Goal: Transaction & Acquisition: Download file/media

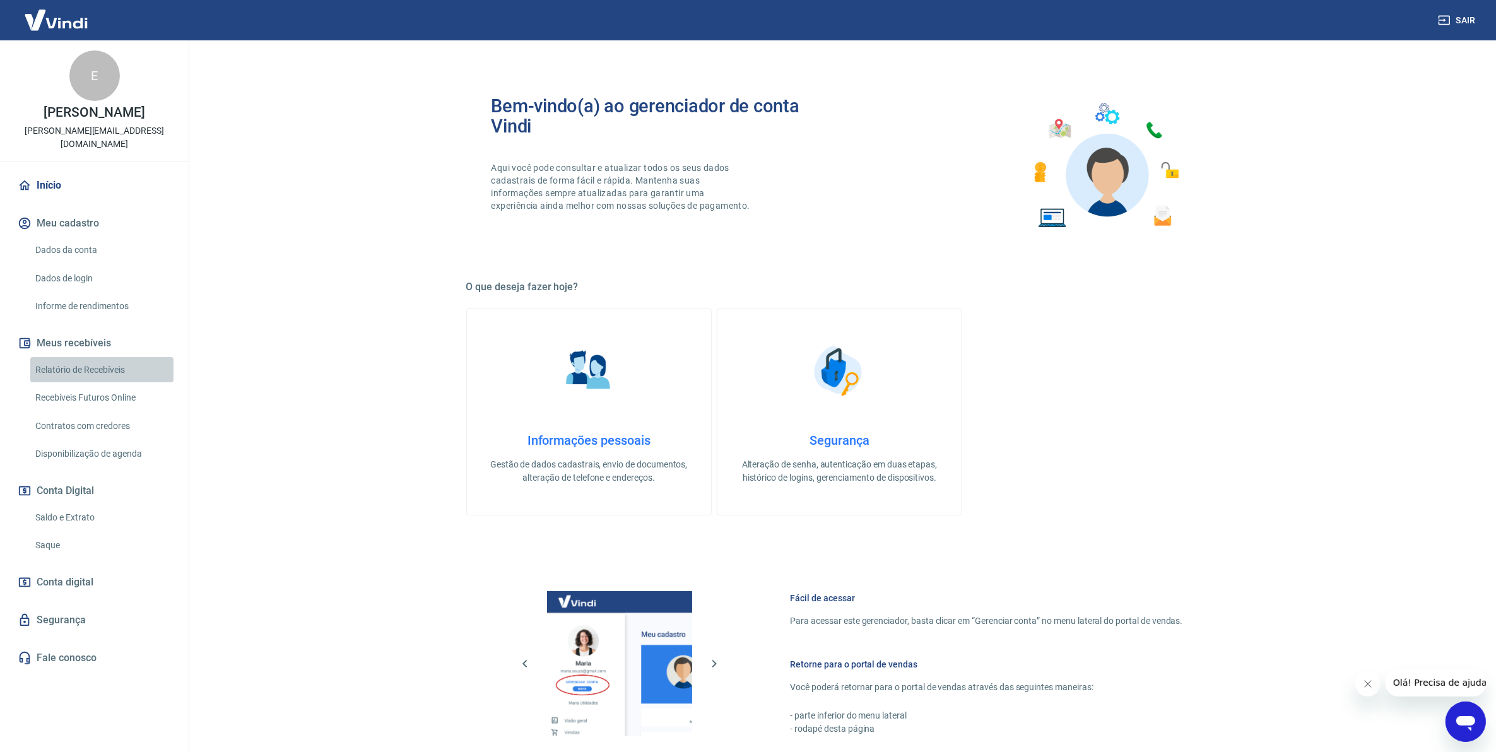
click at [82, 357] on link "Relatório de Recebíveis" at bounding box center [101, 370] width 143 height 26
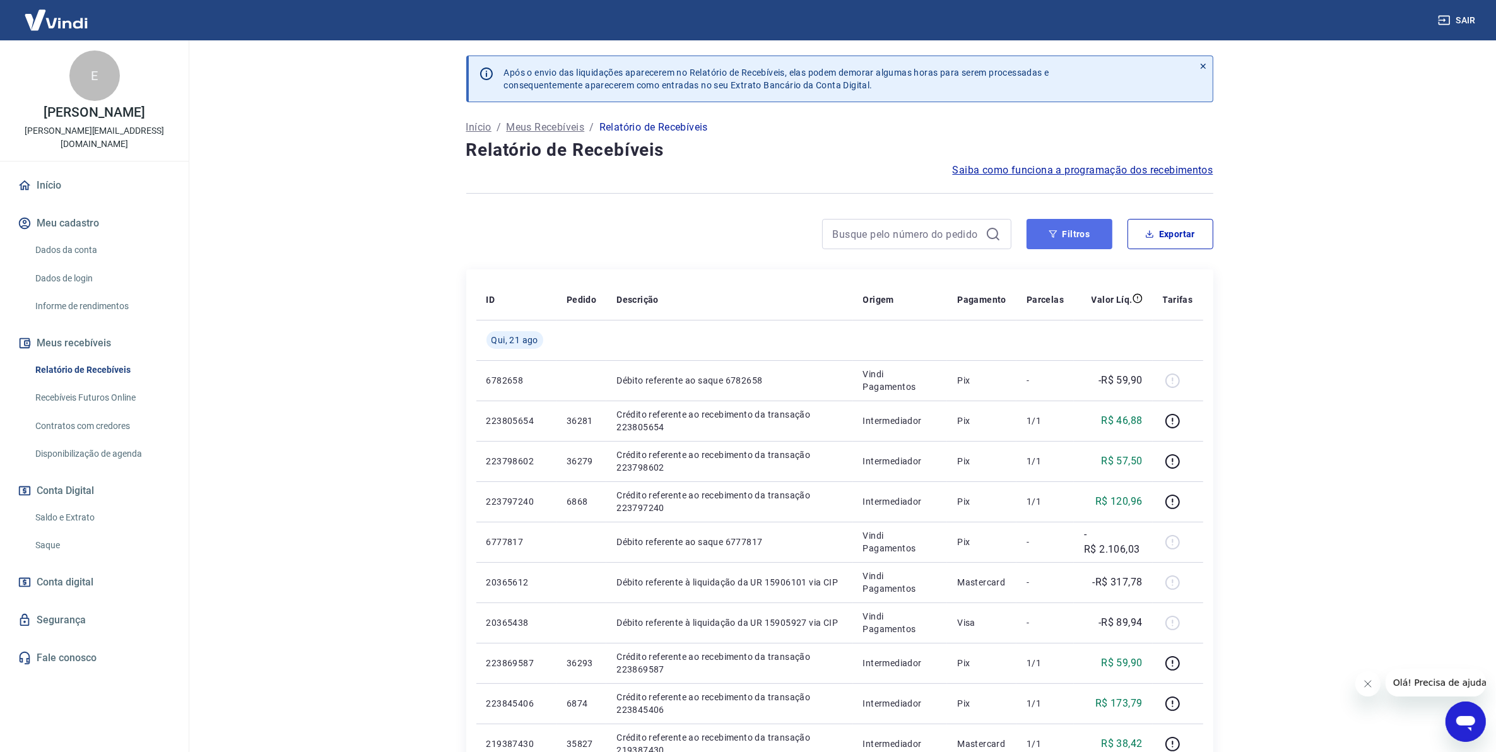
click at [1041, 234] on button "Filtros" at bounding box center [1070, 234] width 86 height 30
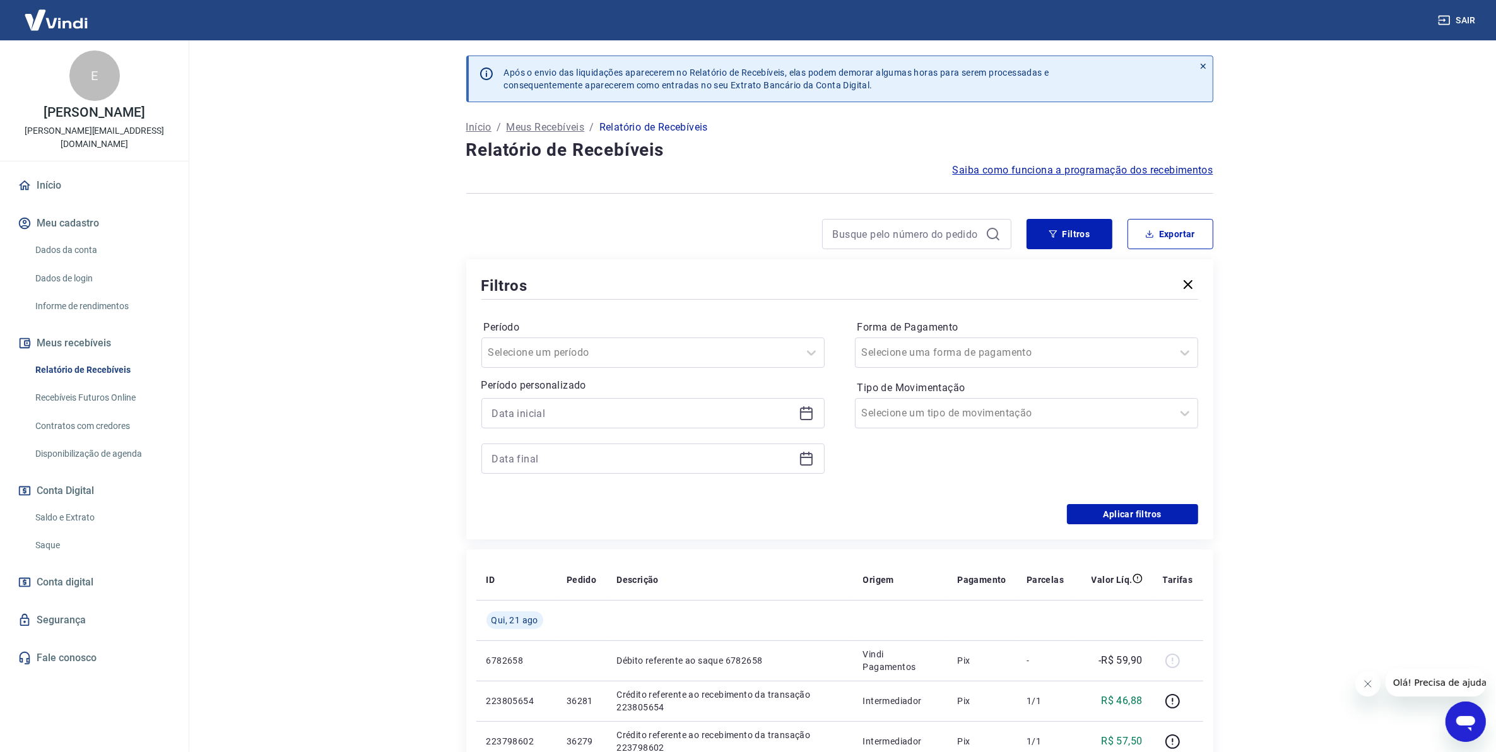
click at [797, 423] on div at bounding box center [652, 413] width 343 height 30
click at [800, 417] on icon at bounding box center [806, 414] width 13 height 13
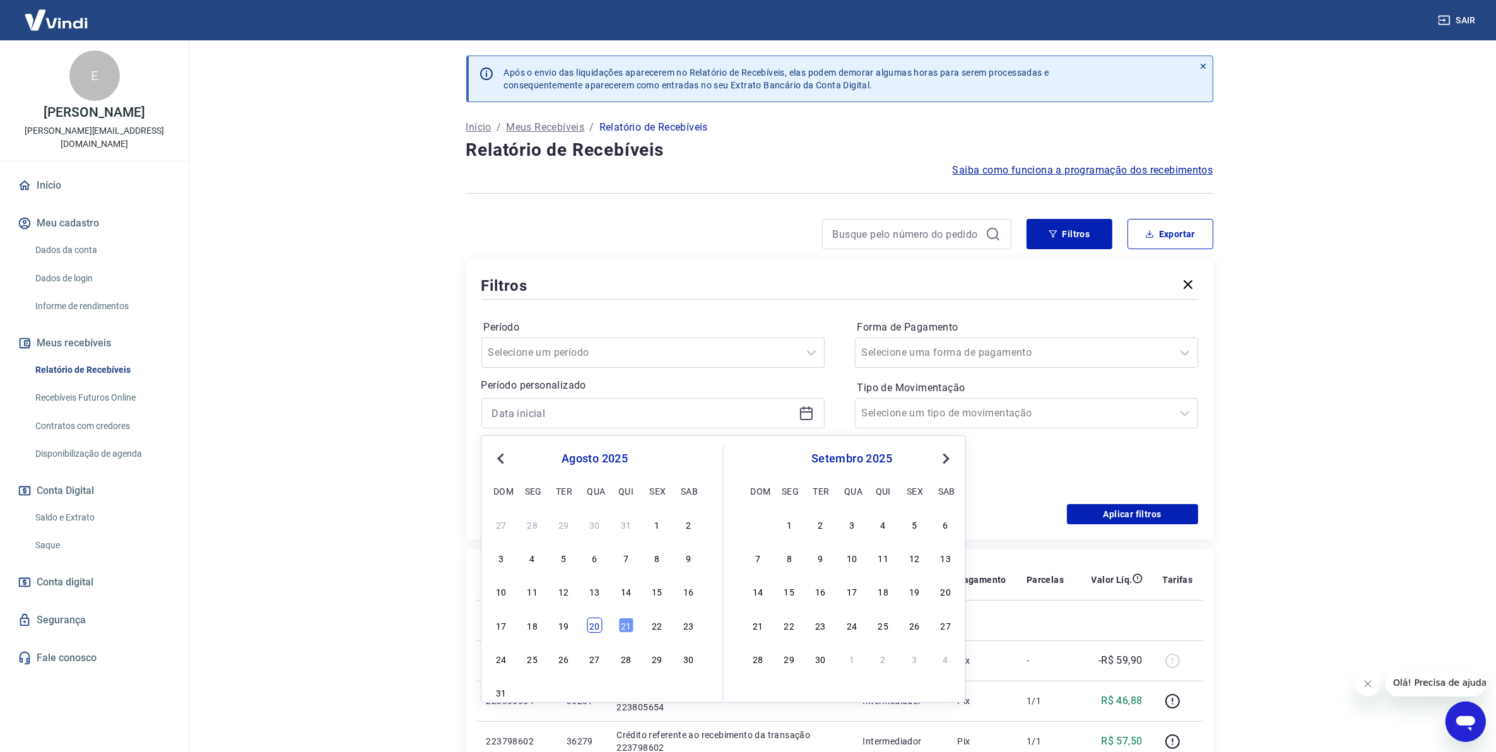
click at [598, 623] on div "20" at bounding box center [595, 625] width 15 height 15
type input "[DATE]"
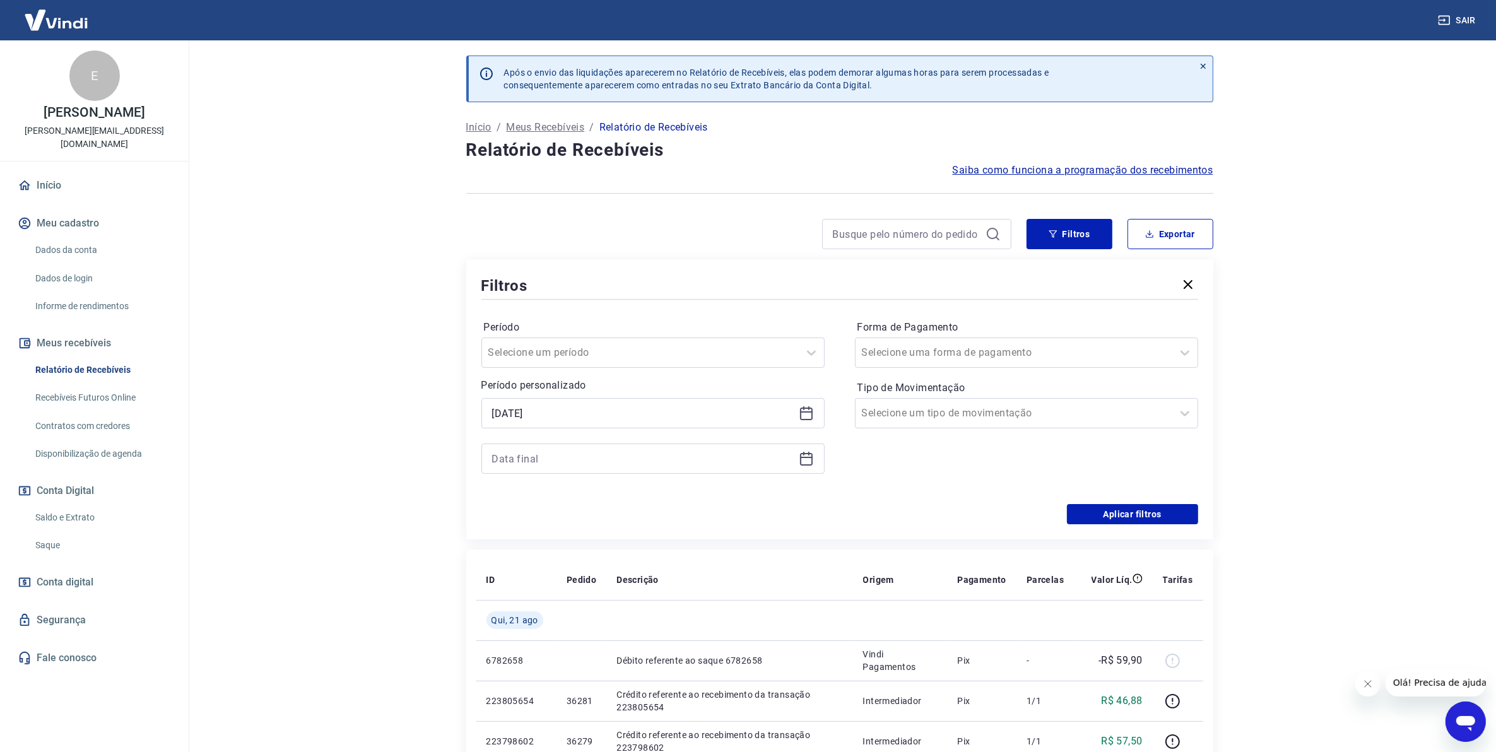
click at [806, 465] on icon at bounding box center [806, 459] width 13 height 13
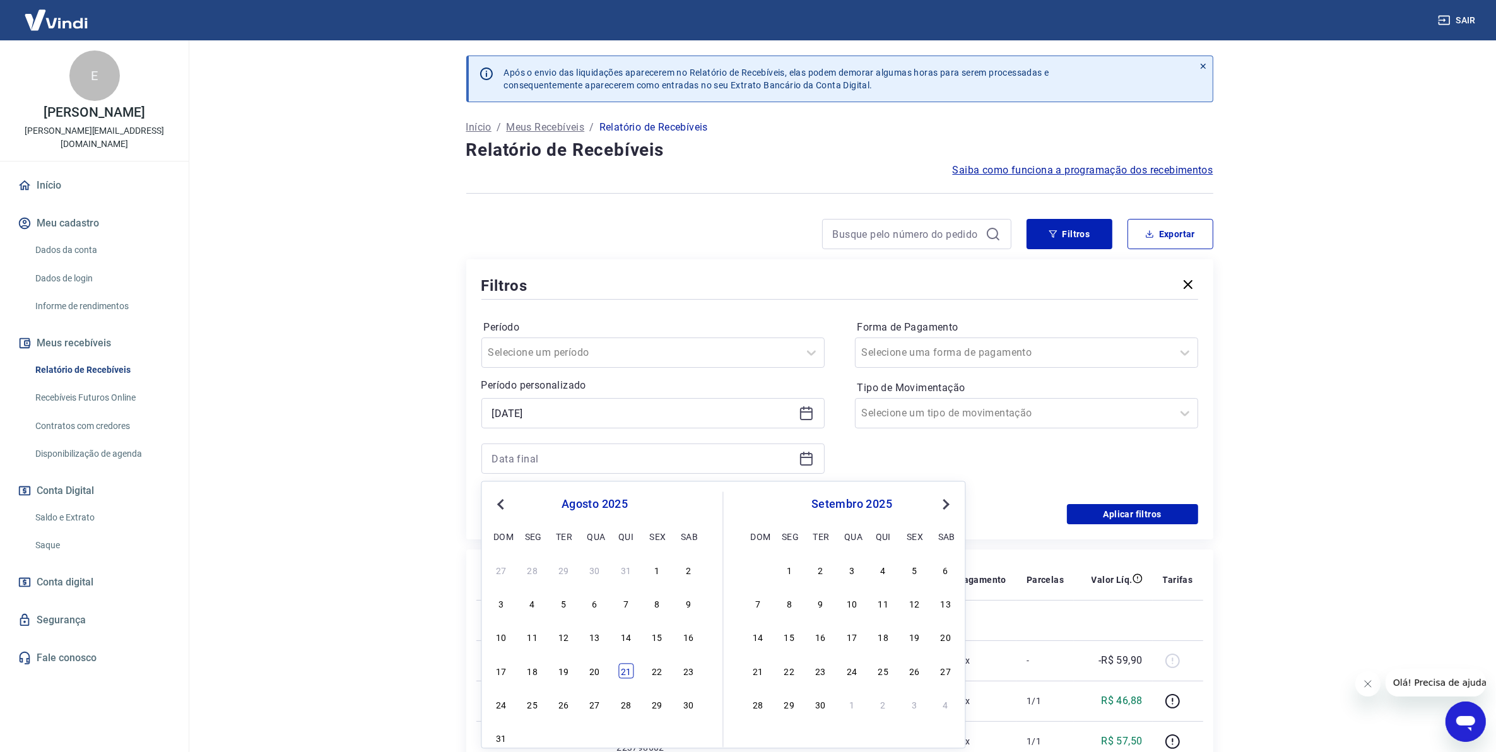
click at [625, 669] on div "21" at bounding box center [625, 670] width 15 height 15
type input "[DATE]"
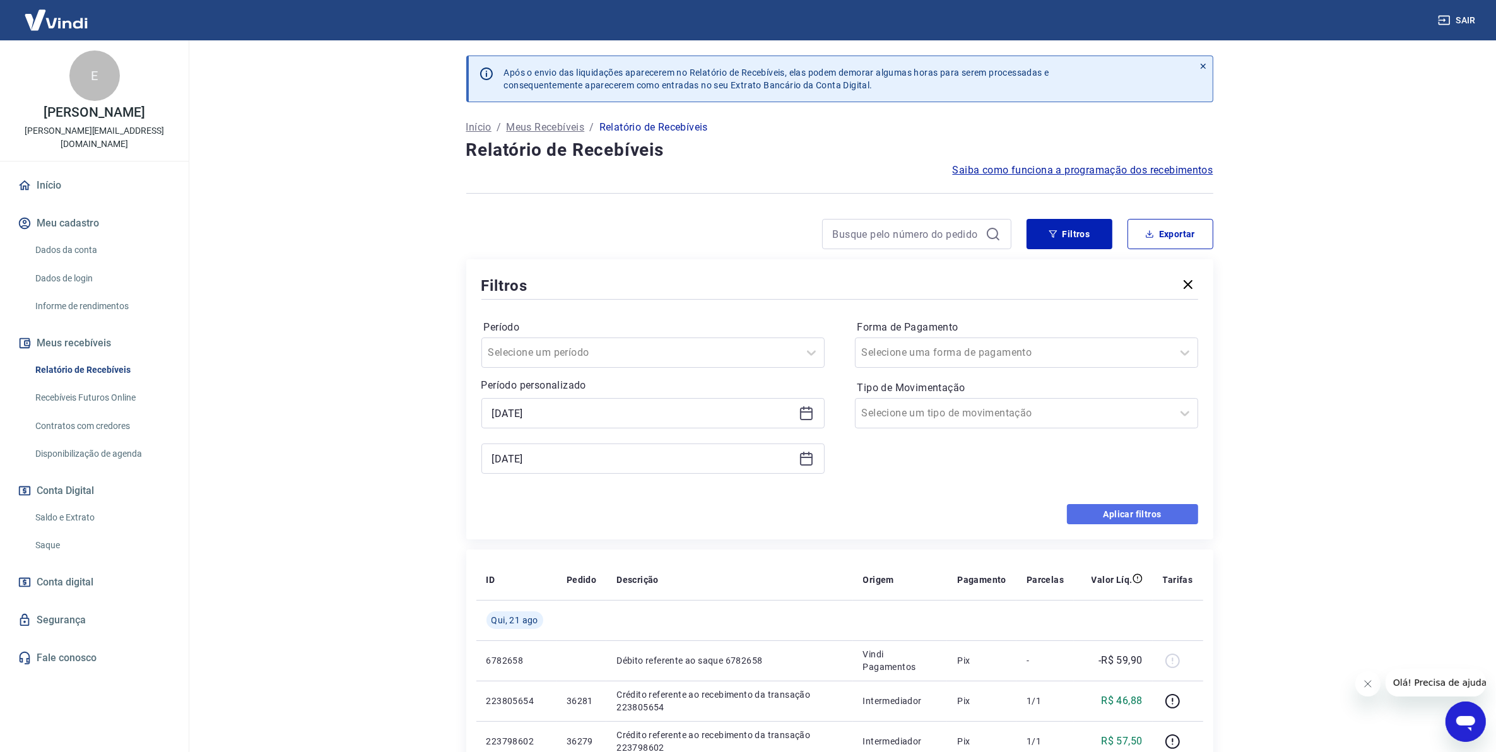
click at [1106, 512] on button "Aplicar filtros" at bounding box center [1132, 514] width 131 height 20
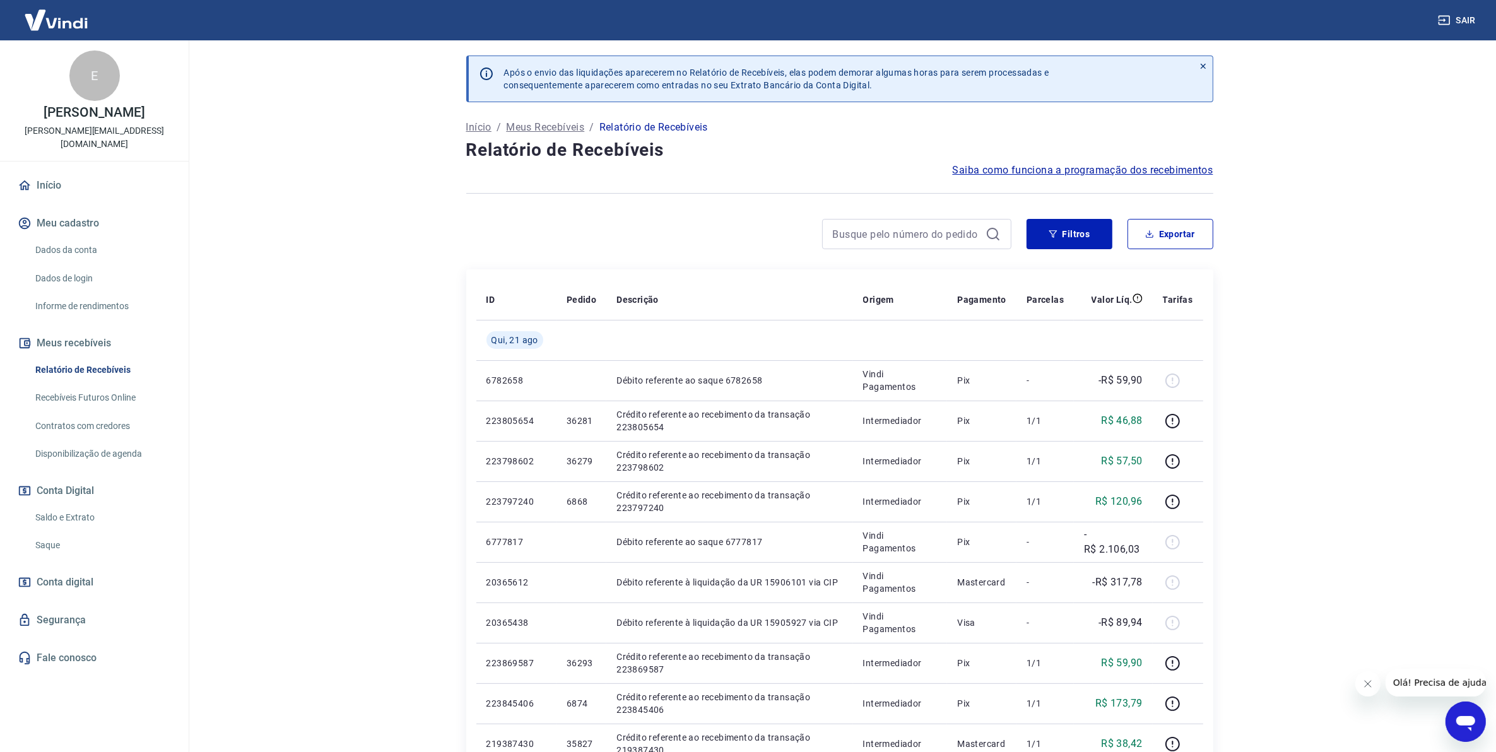
click at [1058, 252] on div "Filtros Exportar" at bounding box center [839, 239] width 747 height 40
click at [1055, 247] on button "Filtros" at bounding box center [1070, 234] width 86 height 30
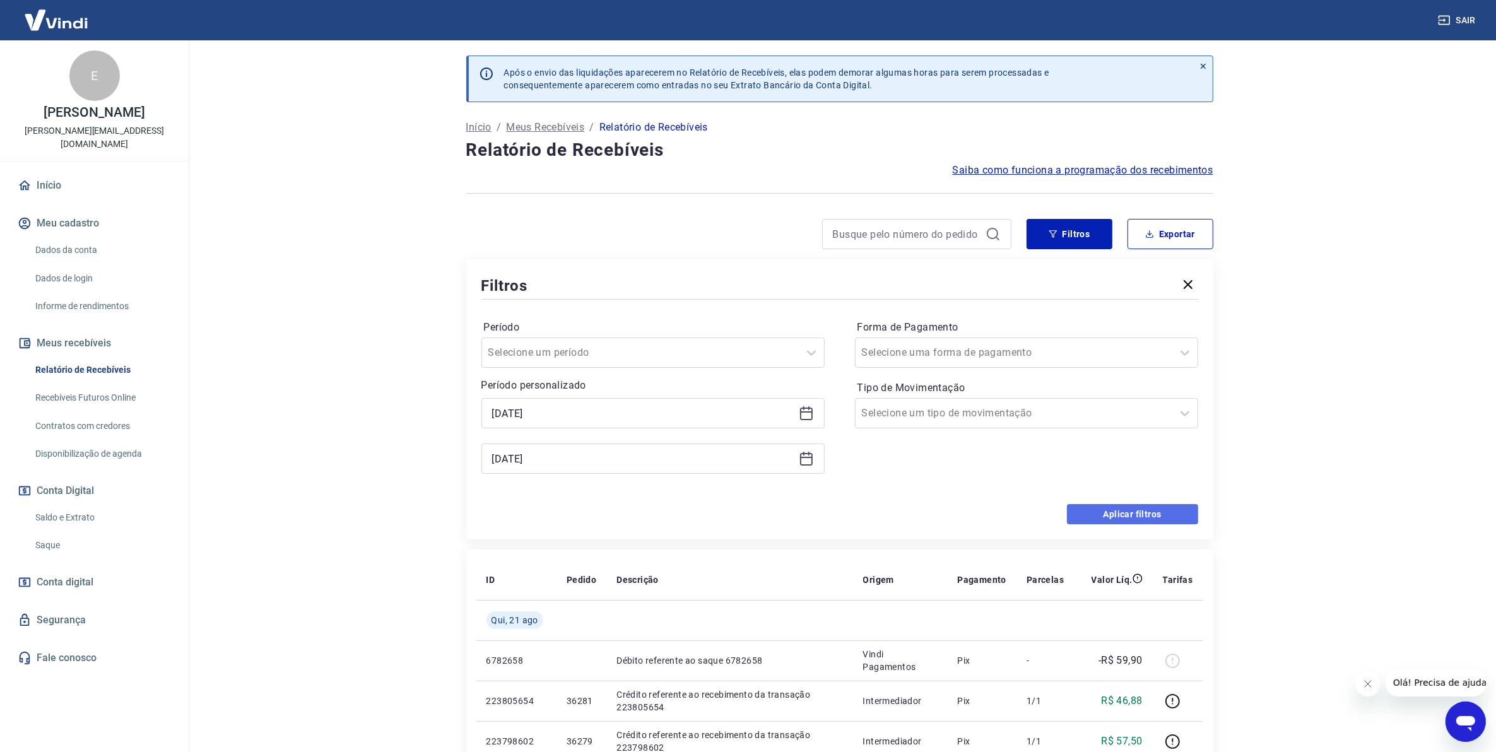
click at [1174, 521] on button "Aplicar filtros" at bounding box center [1132, 514] width 131 height 20
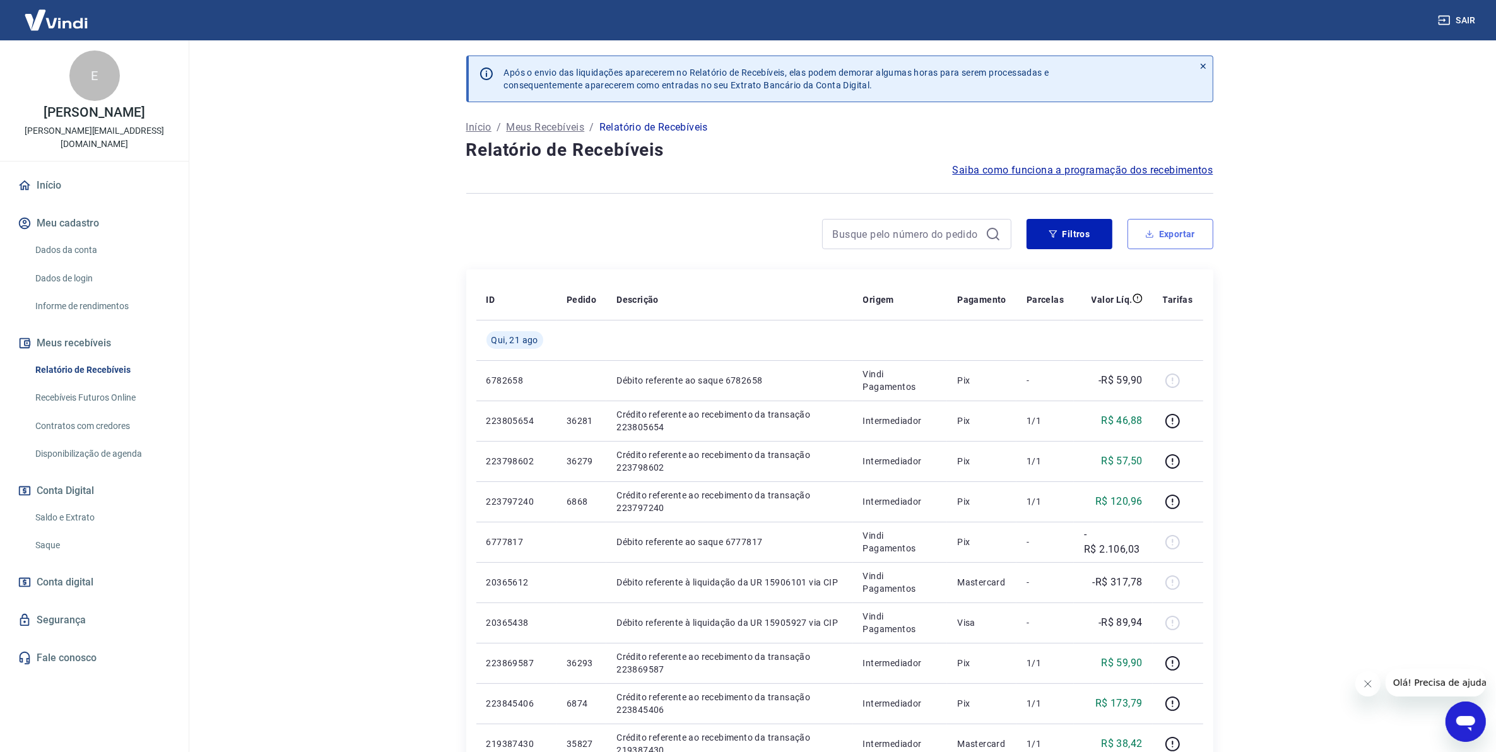
click at [1169, 243] on button "Exportar" at bounding box center [1171, 234] width 86 height 30
type input "[DATE]"
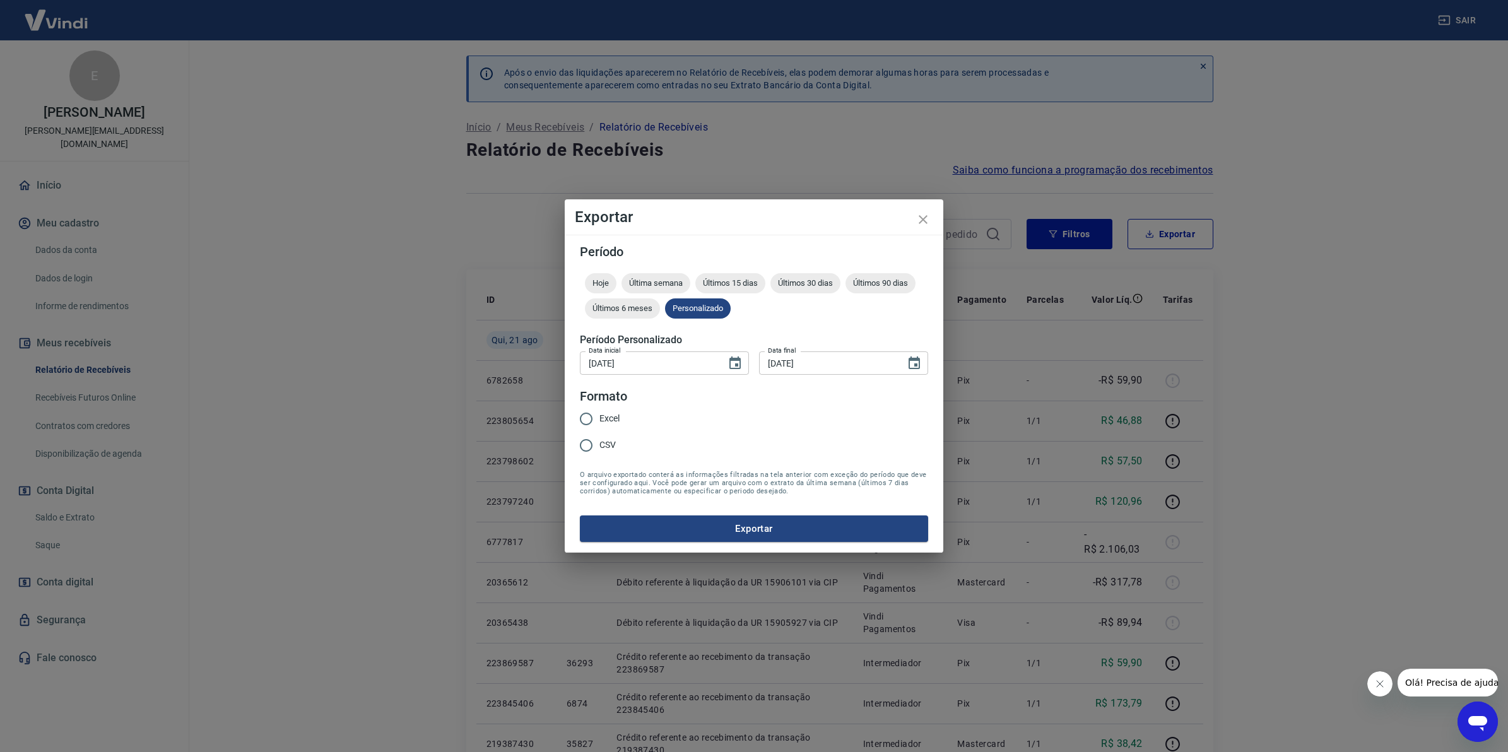
click at [604, 423] on span "Excel" at bounding box center [609, 418] width 20 height 13
click at [599, 423] on input "Excel" at bounding box center [586, 419] width 27 height 27
radio input "true"
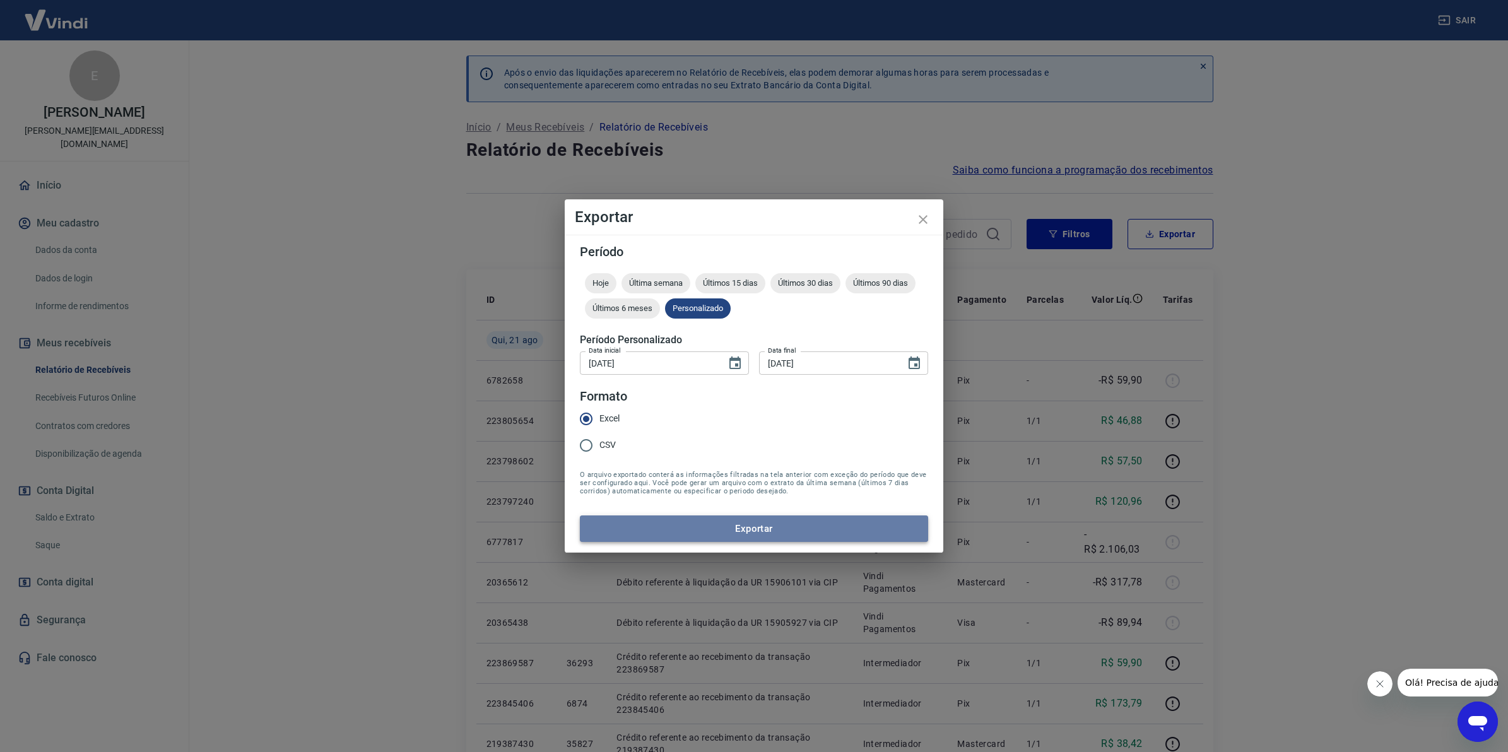
click at [639, 524] on button "Exportar" at bounding box center [754, 529] width 348 height 27
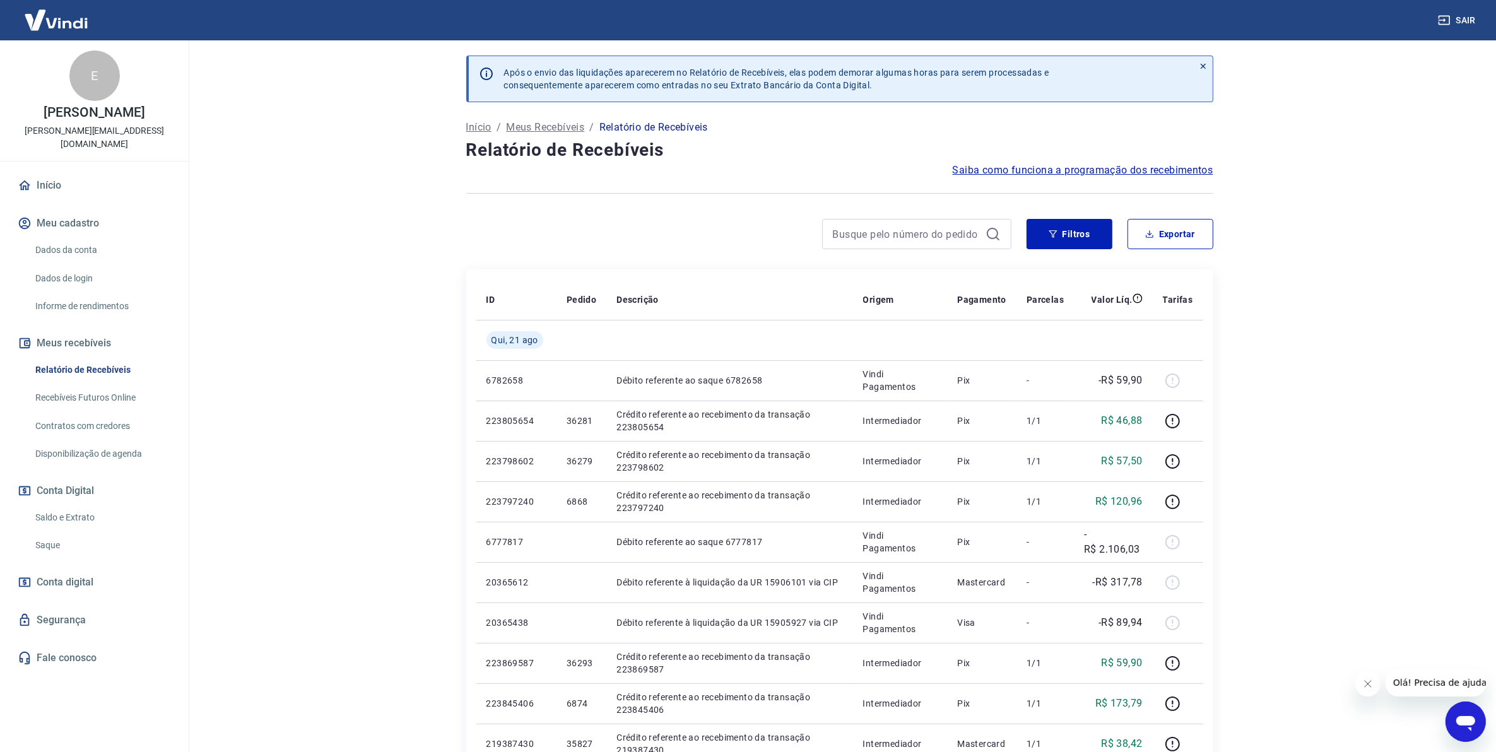
click at [254, 240] on main "Após o envio das liquidações aparecerem no Relatório de Recebíveis, elas podem …" at bounding box center [839, 396] width 1313 height 712
